Goal: Contribute content

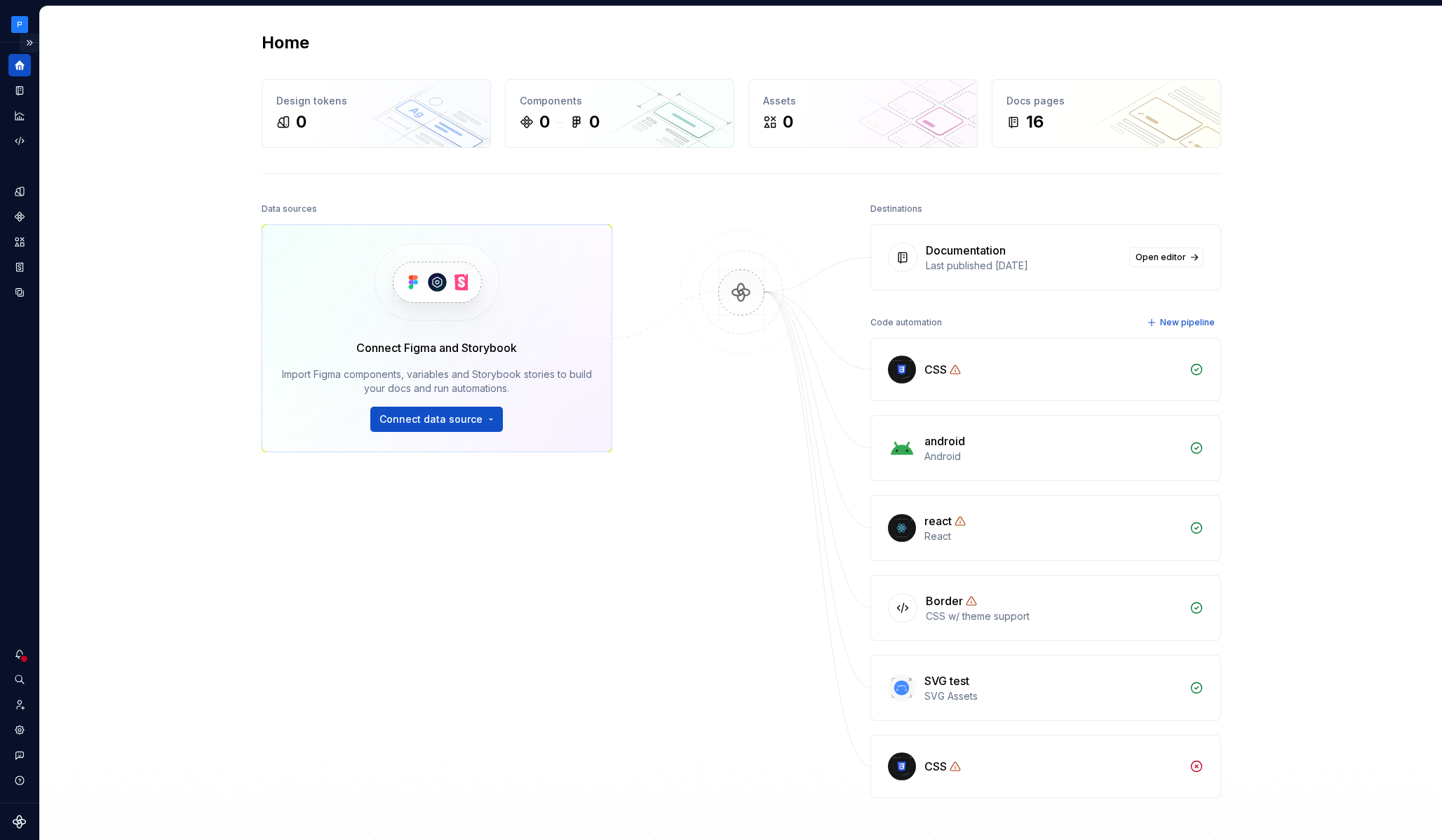
click at [32, 44] on button "Expand sidebar" at bounding box center [30, 43] width 20 height 20
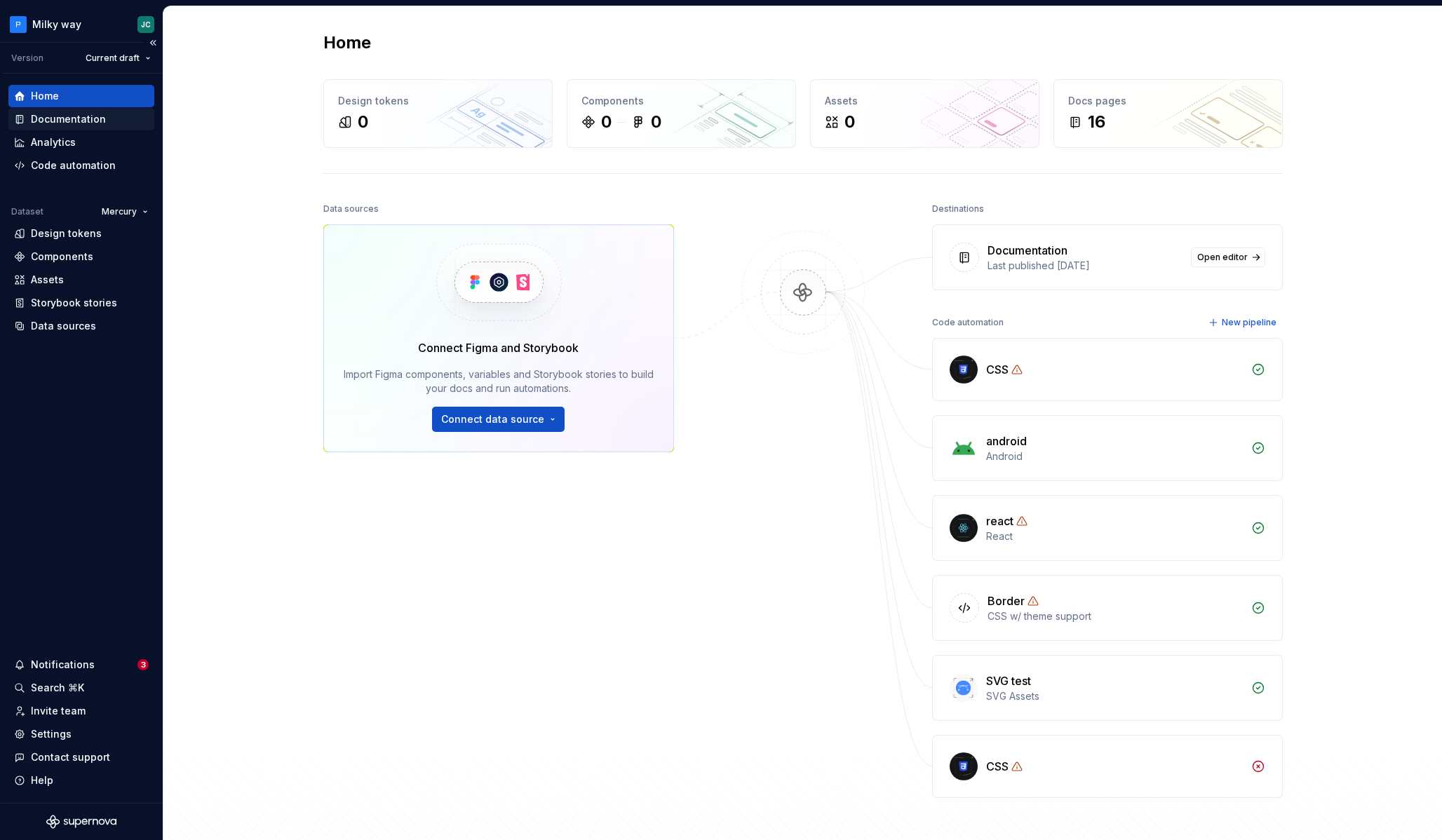
click at [79, 121] on div "Documentation" at bounding box center [68, 119] width 75 height 14
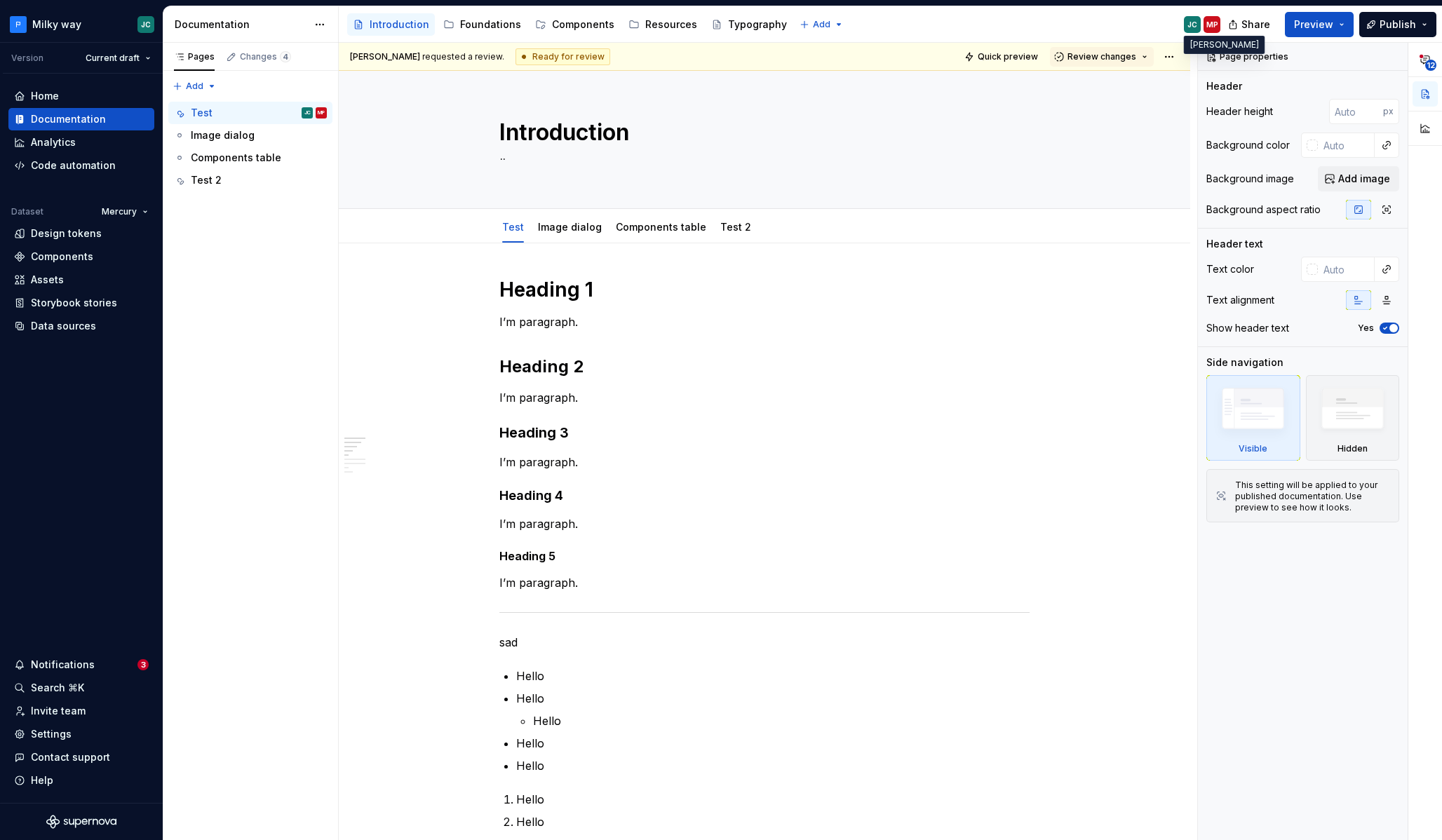
click at [1208, 23] on div "MP" at bounding box center [1212, 25] width 12 height 11
type textarea "*"
drag, startPoint x: 580, startPoint y: 293, endPoint x: 599, endPoint y: 292, distance: 19.0
click at [581, 293] on h1 "Heading 1" at bounding box center [764, 289] width 530 height 25
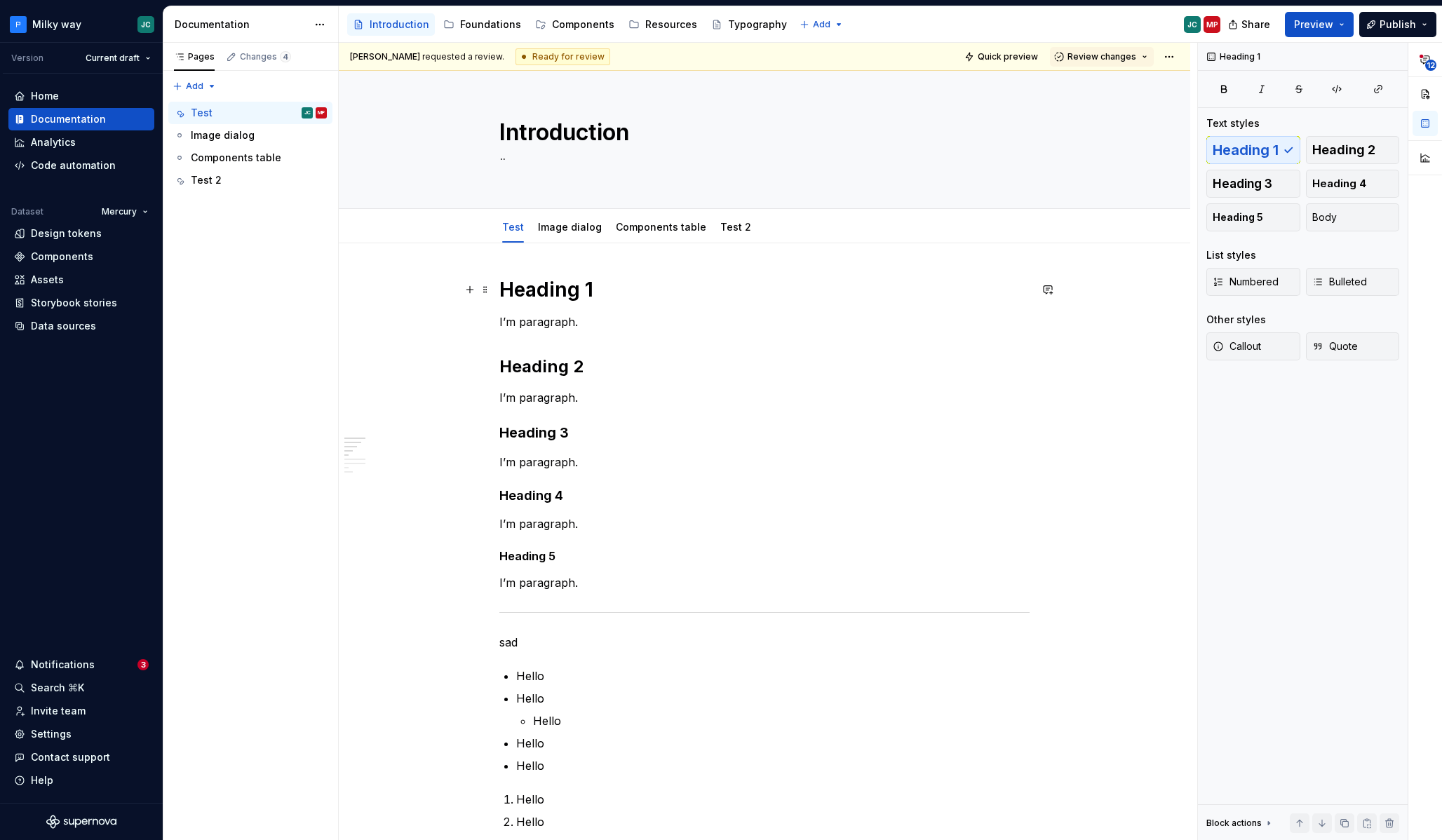
click at [601, 292] on h1 "Heading 1" at bounding box center [764, 289] width 530 height 25
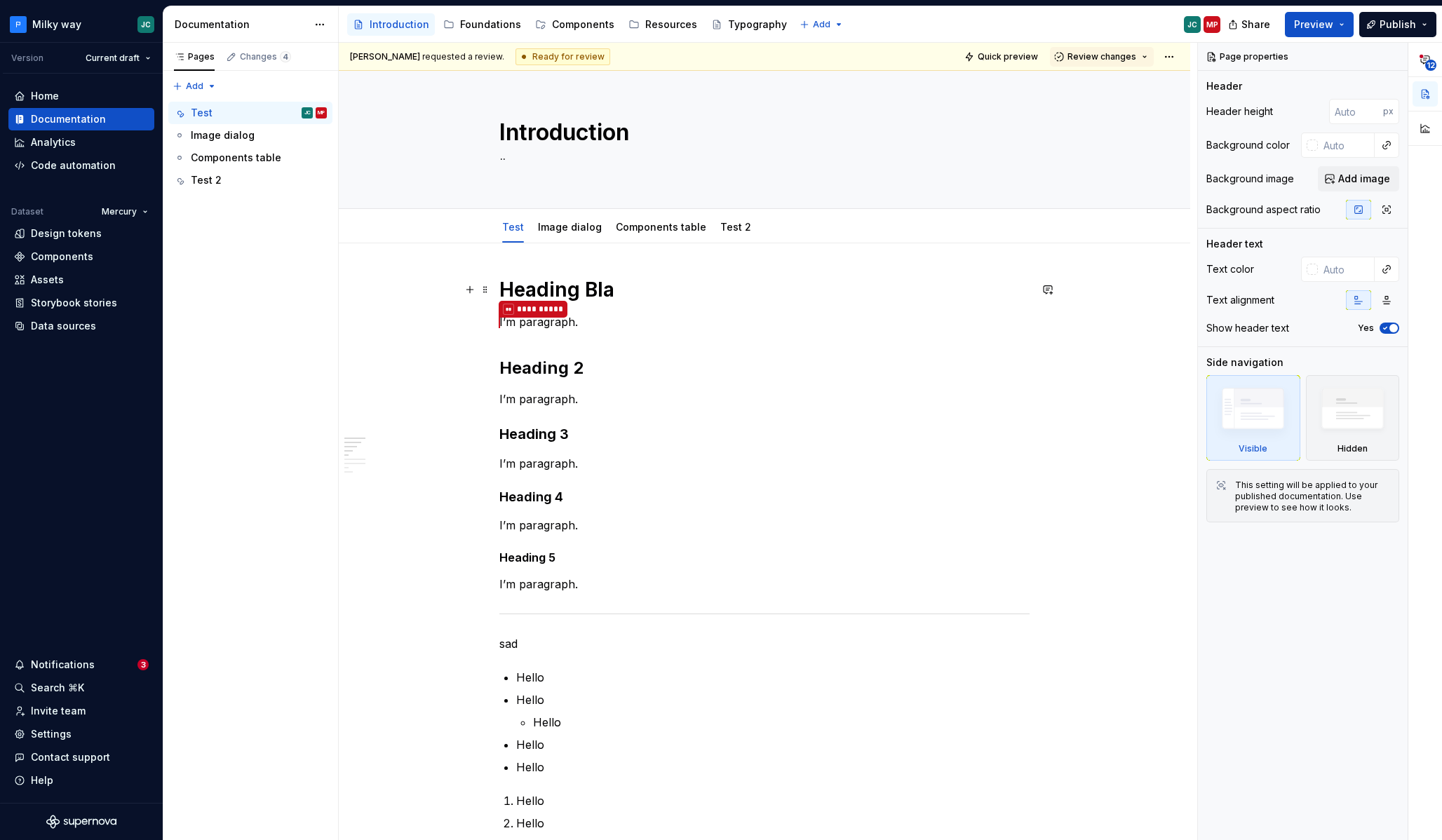
click at [528, 289] on h1 "Heading Bla" at bounding box center [764, 289] width 530 height 25
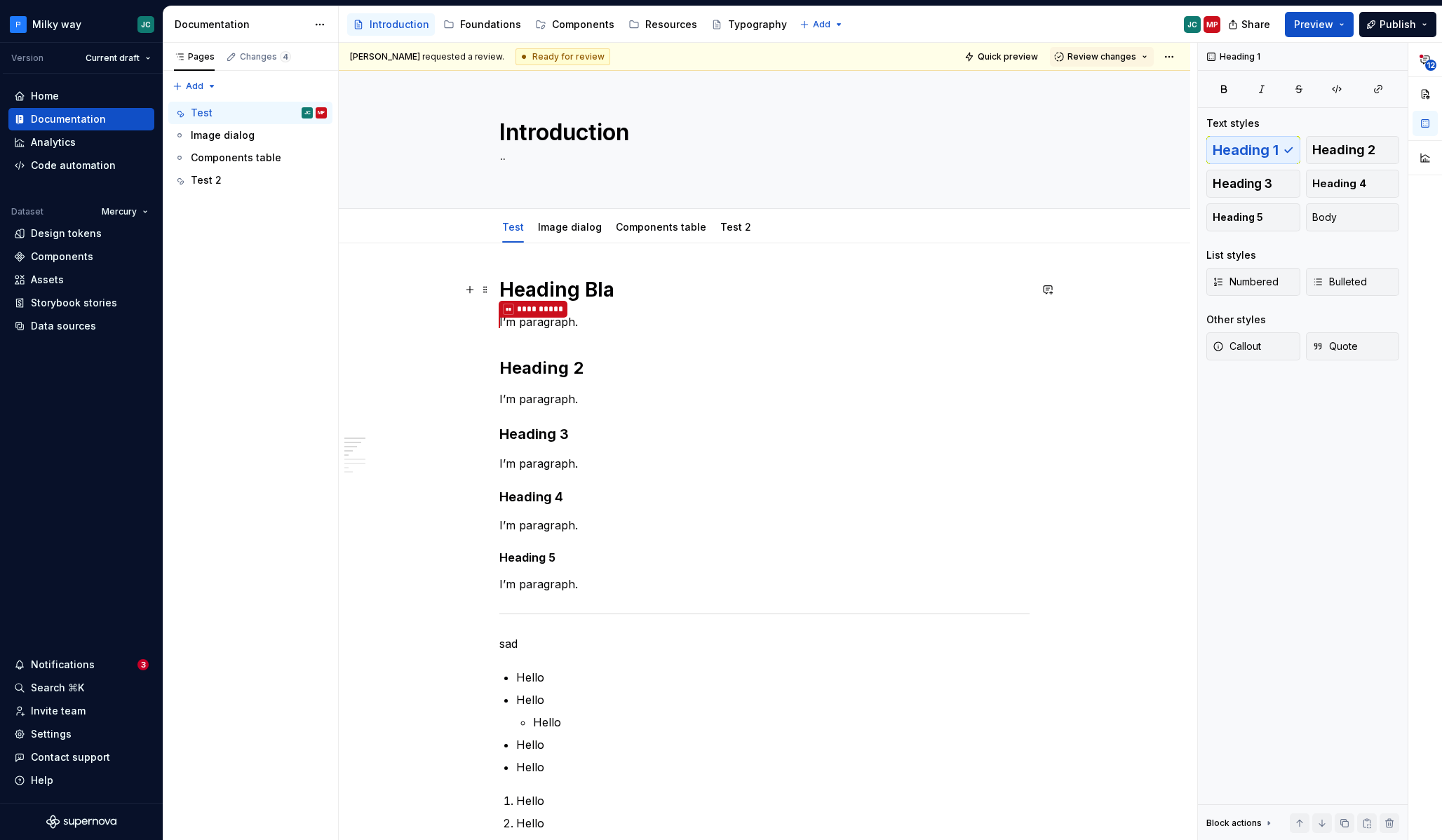
click at [507, 286] on h1 "Heading Bla" at bounding box center [764, 289] width 530 height 25
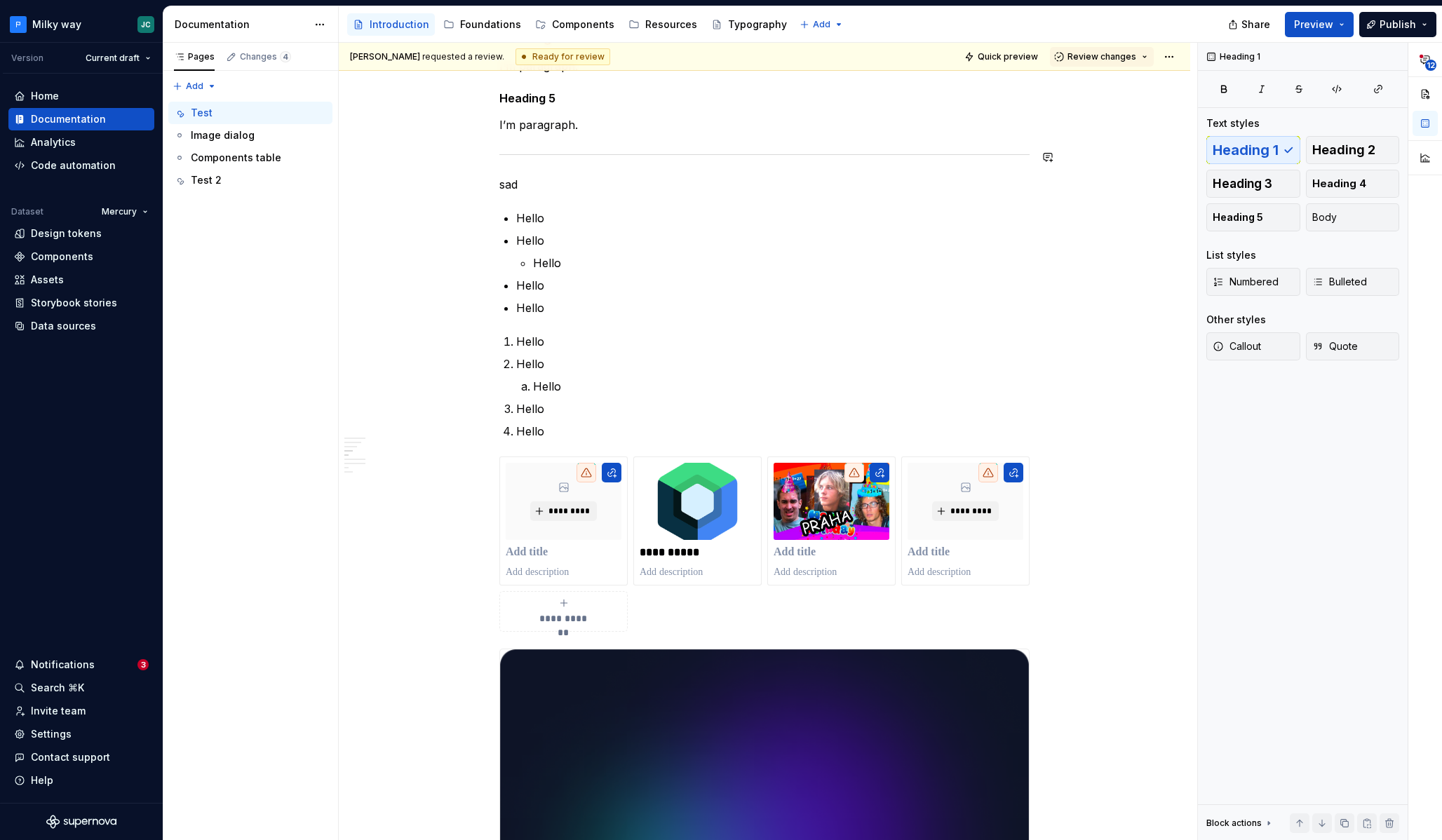
type textarea "*"
